Goal: Task Accomplishment & Management: Use online tool/utility

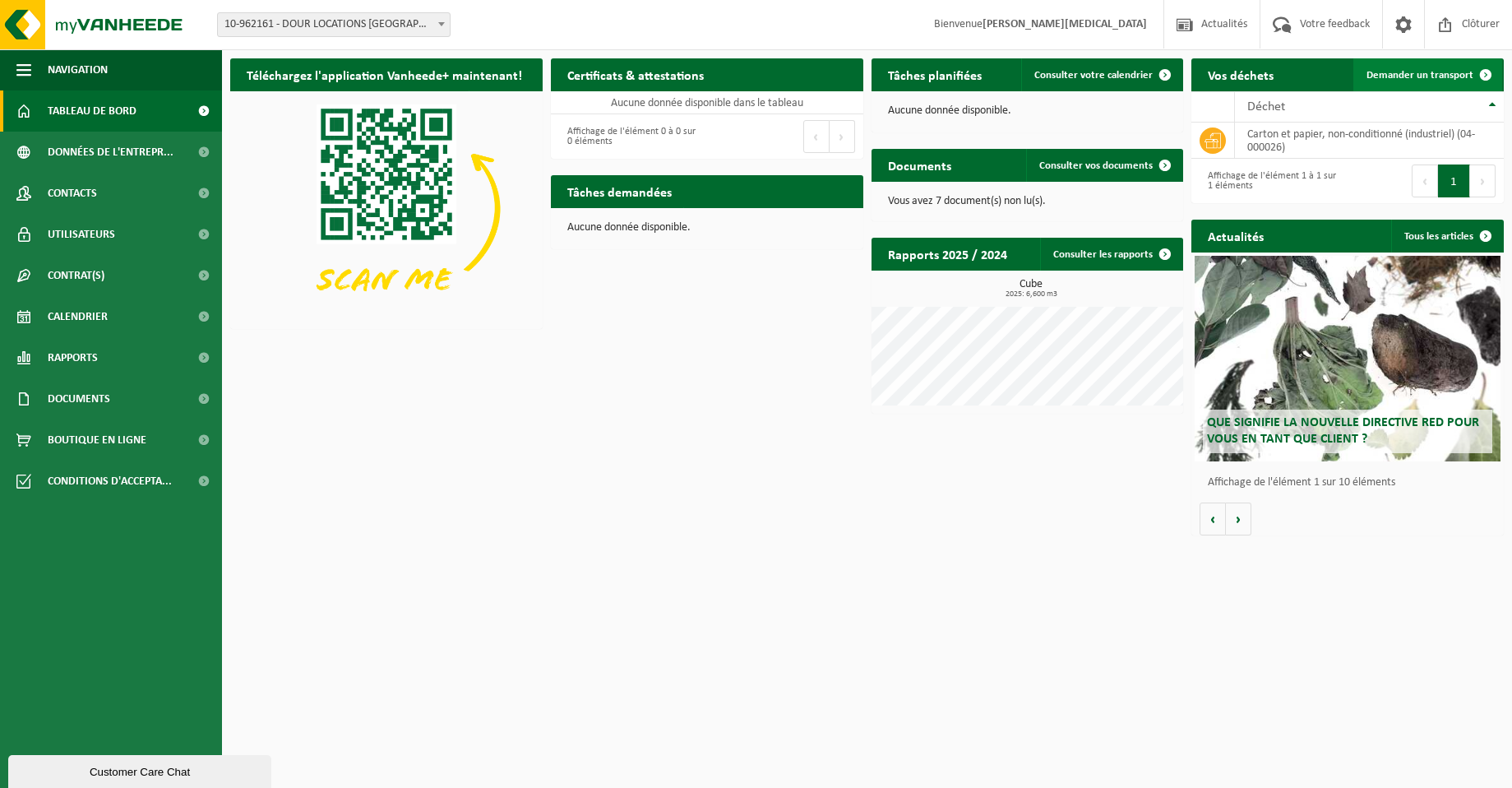
click at [1482, 71] on span at bounding box center [1486, 75] width 33 height 33
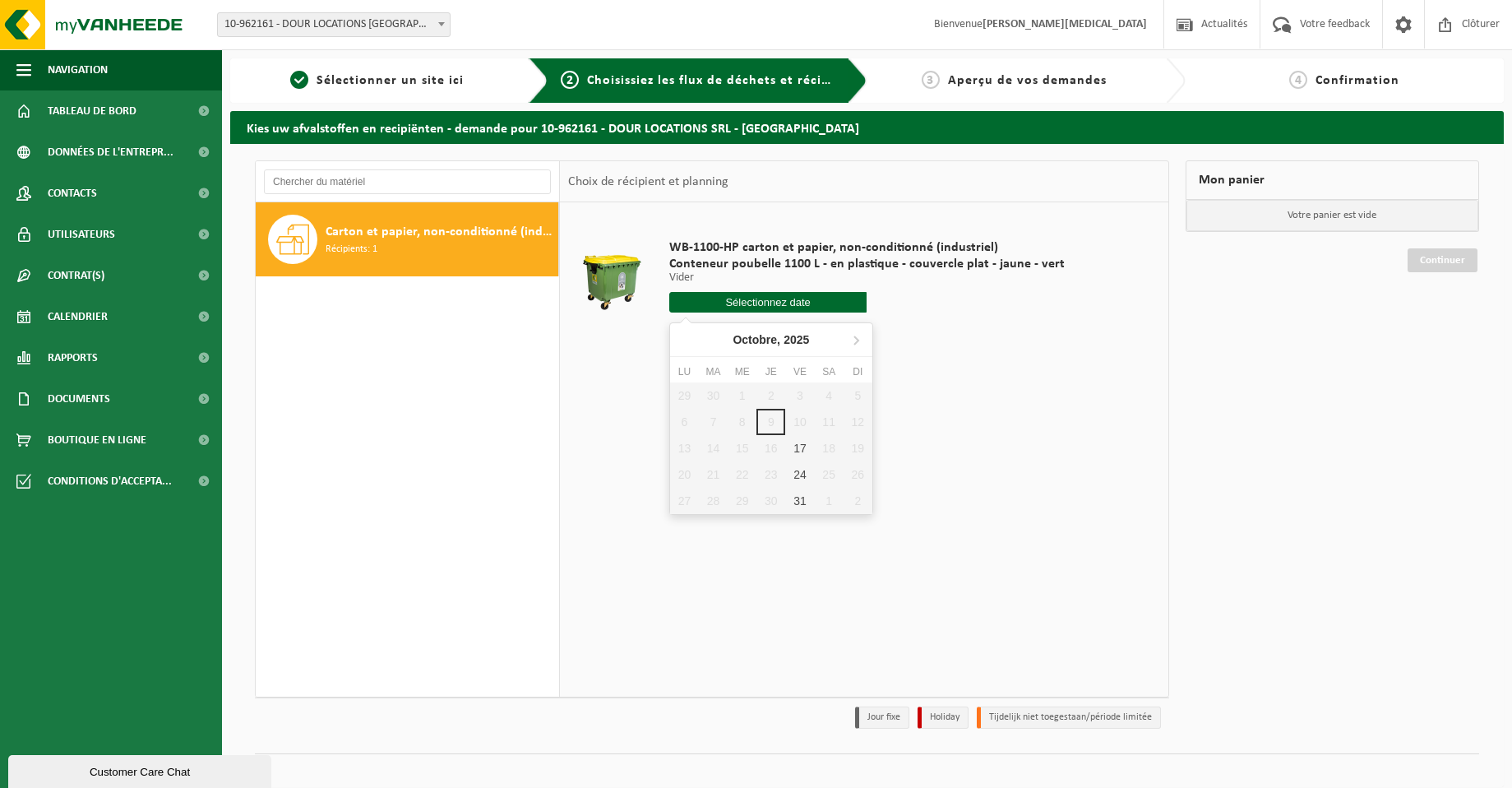
click at [816, 301] on input "text" at bounding box center [768, 302] width 198 height 21
click at [797, 449] on div "17" at bounding box center [799, 449] width 29 height 26
type input "à partir de [DATE]"
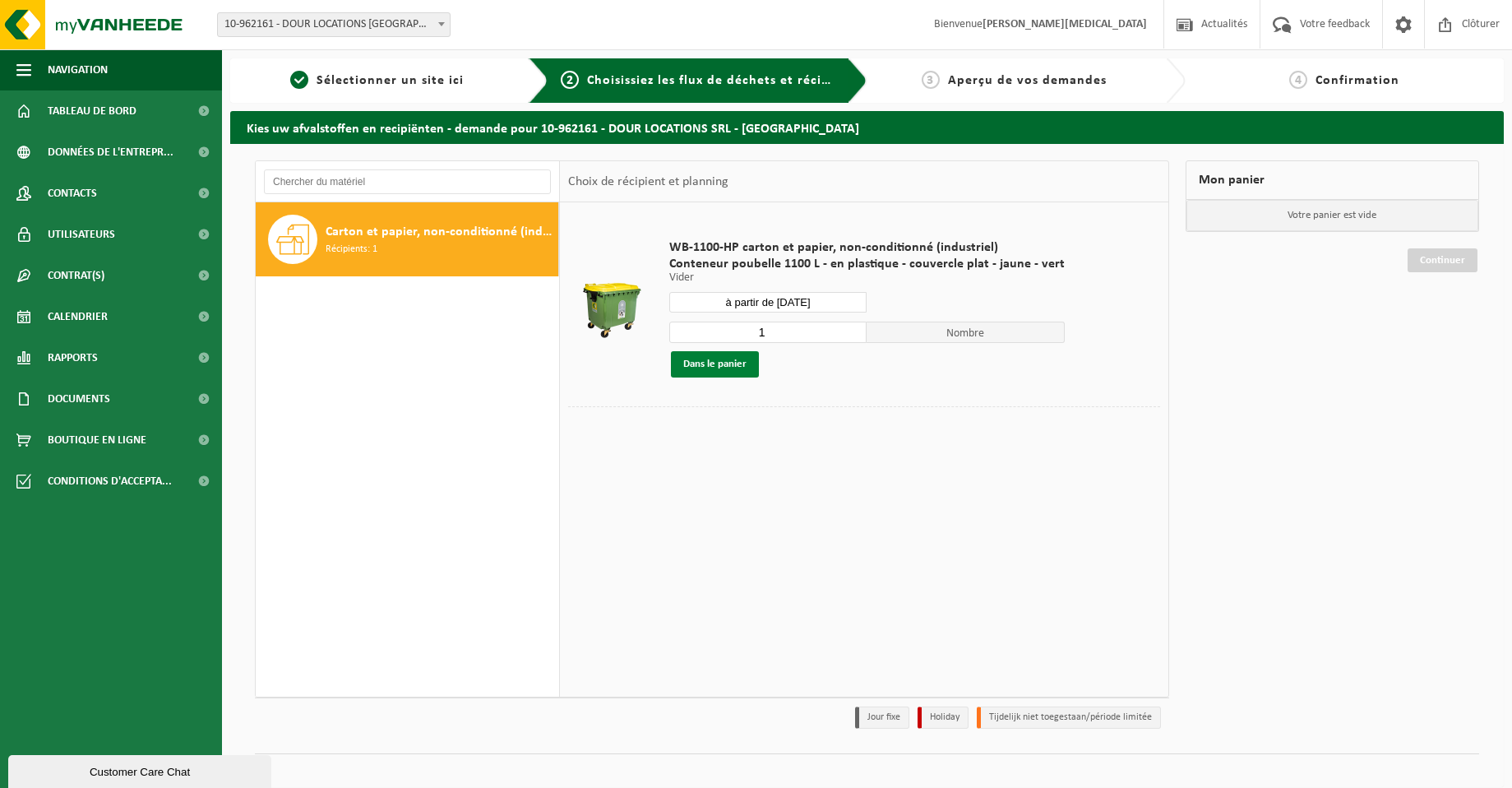
click at [708, 365] on button "Dans le panier" at bounding box center [715, 364] width 88 height 26
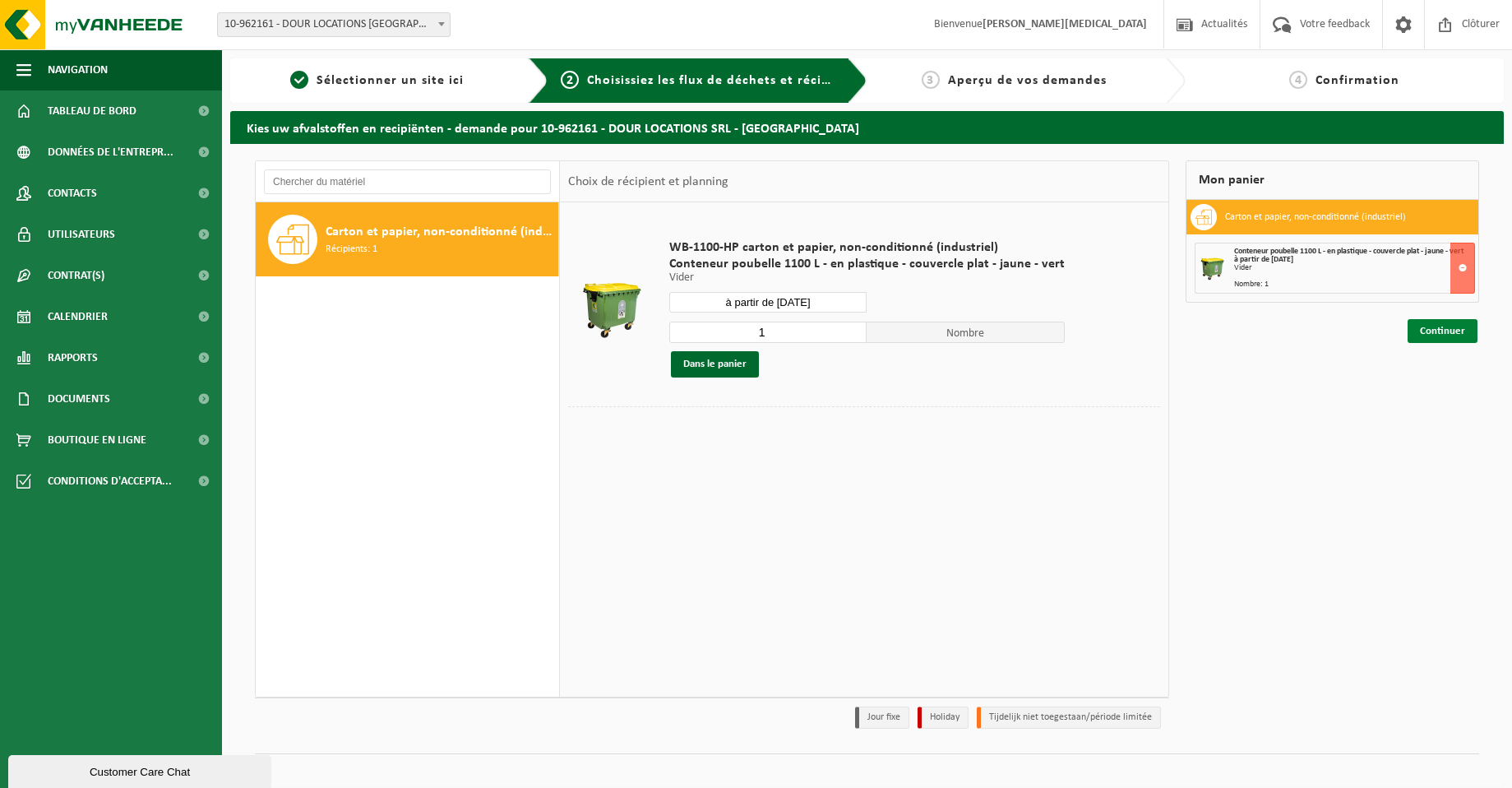
click at [1419, 336] on link "Continuer" at bounding box center [1442, 330] width 70 height 24
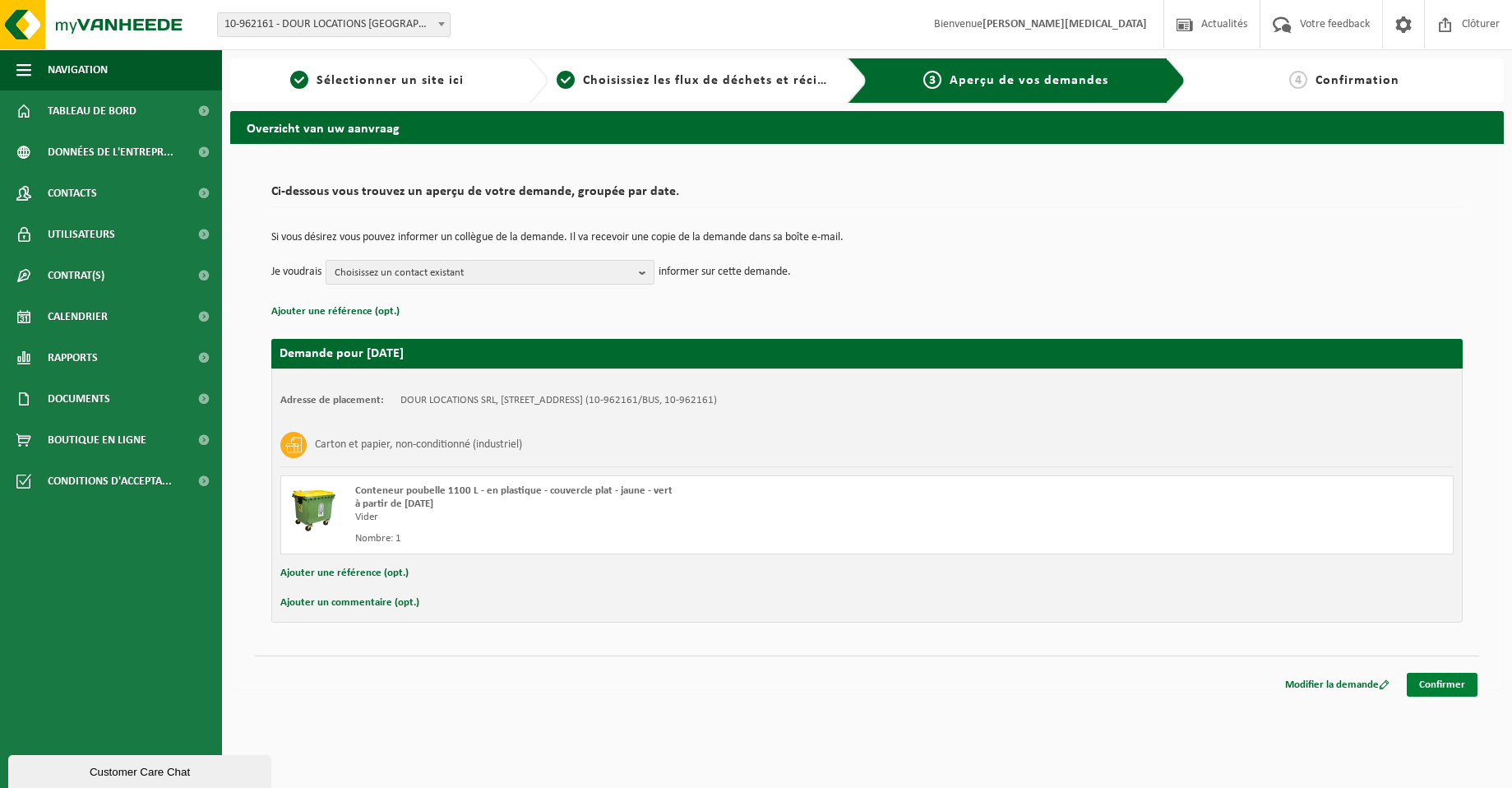
click at [1437, 685] on link "Confirmer" at bounding box center [1442, 685] width 70 height 24
